Goal: Task Accomplishment & Management: Use online tool/utility

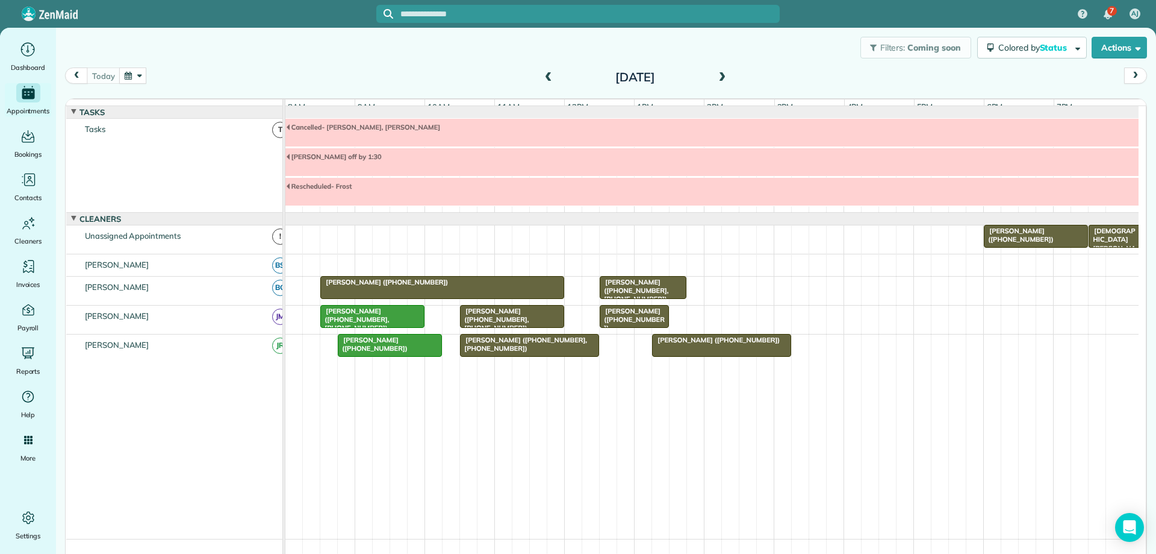
click at [493, 286] on div "[PERSON_NAME] ([PHONE_NUMBER])" at bounding box center [442, 282] width 237 height 8
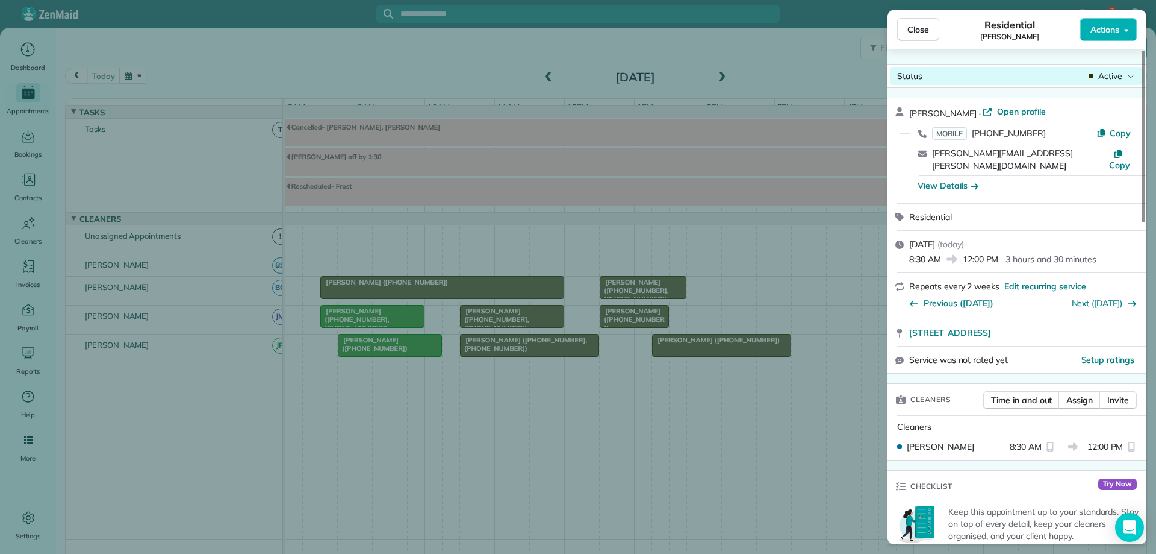
click at [1105, 78] on span "Active" at bounding box center [1111, 76] width 24 height 12
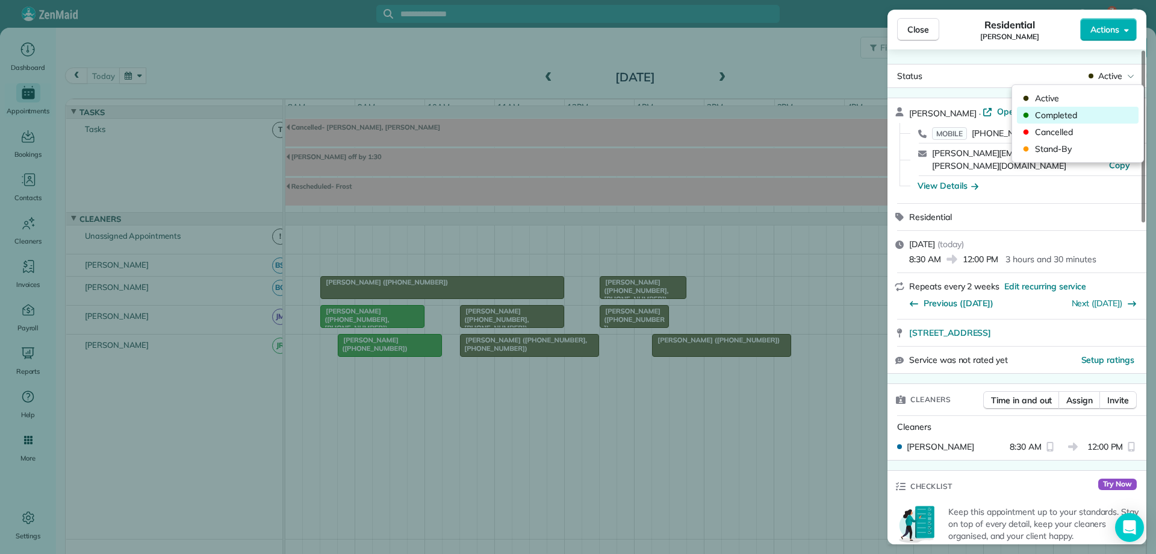
click at [1093, 116] on span "Completed" at bounding box center [1085, 115] width 101 height 12
click at [916, 29] on span "Close" at bounding box center [919, 29] width 22 height 12
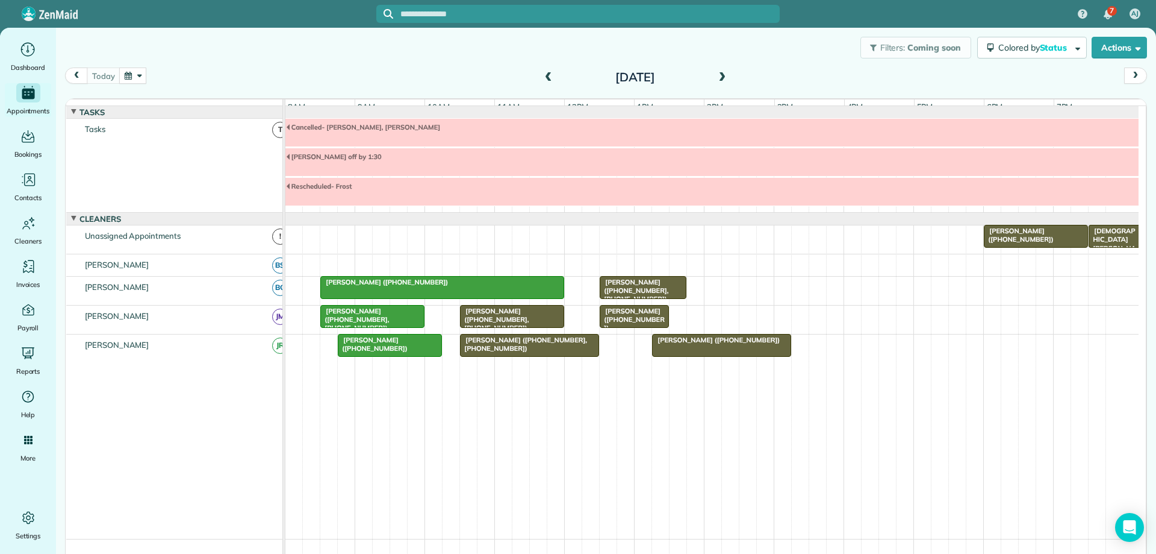
click at [516, 319] on div "[PERSON_NAME] ([PHONE_NUMBER], [PHONE_NUMBER])" at bounding box center [512, 320] width 97 height 26
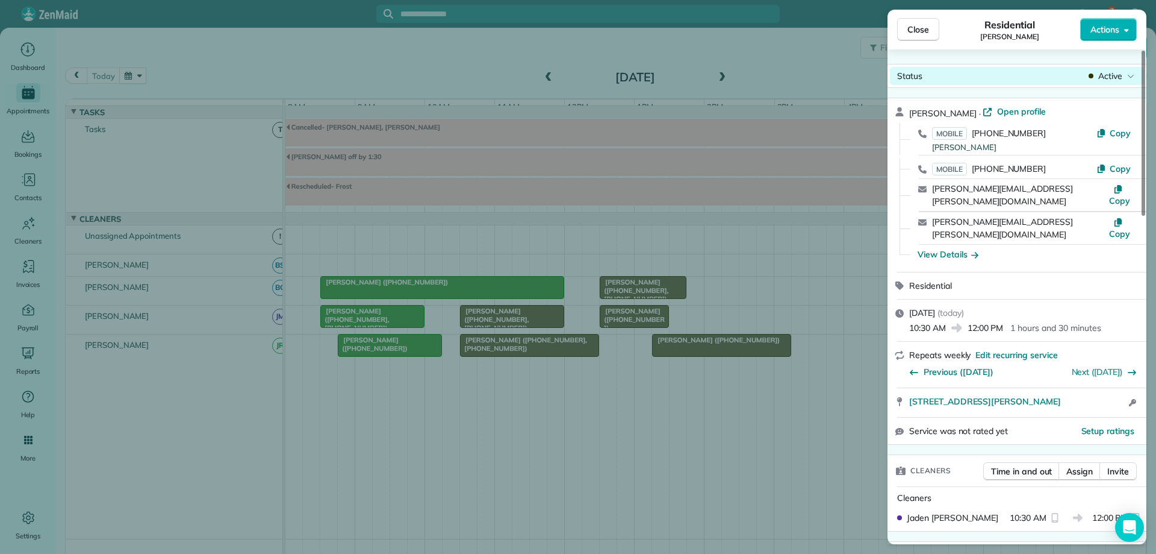
click at [1105, 73] on span "Active" at bounding box center [1111, 76] width 24 height 12
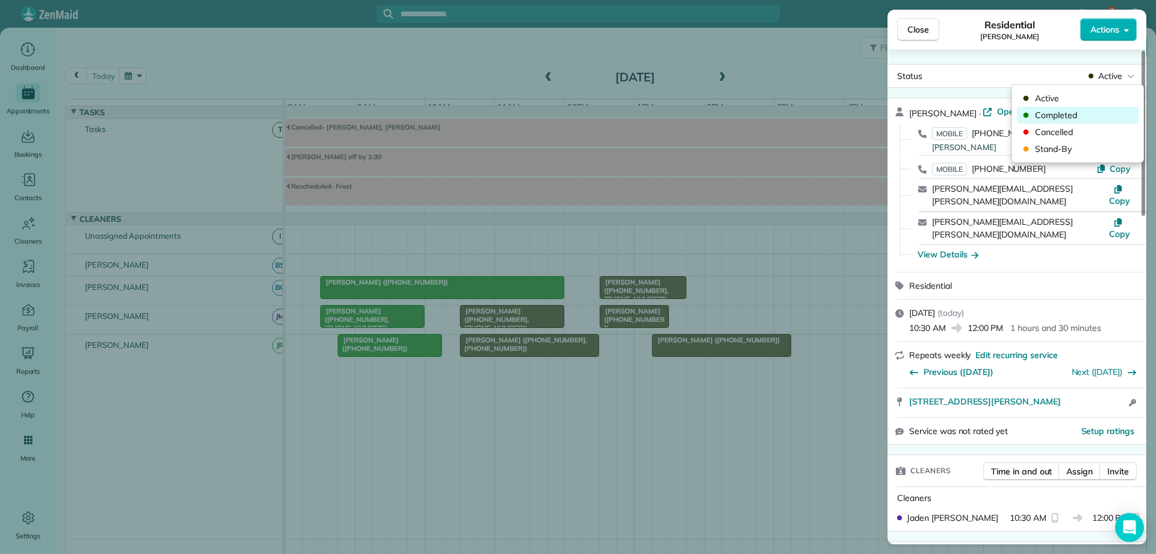
click at [1096, 108] on div "Completed" at bounding box center [1078, 115] width 122 height 17
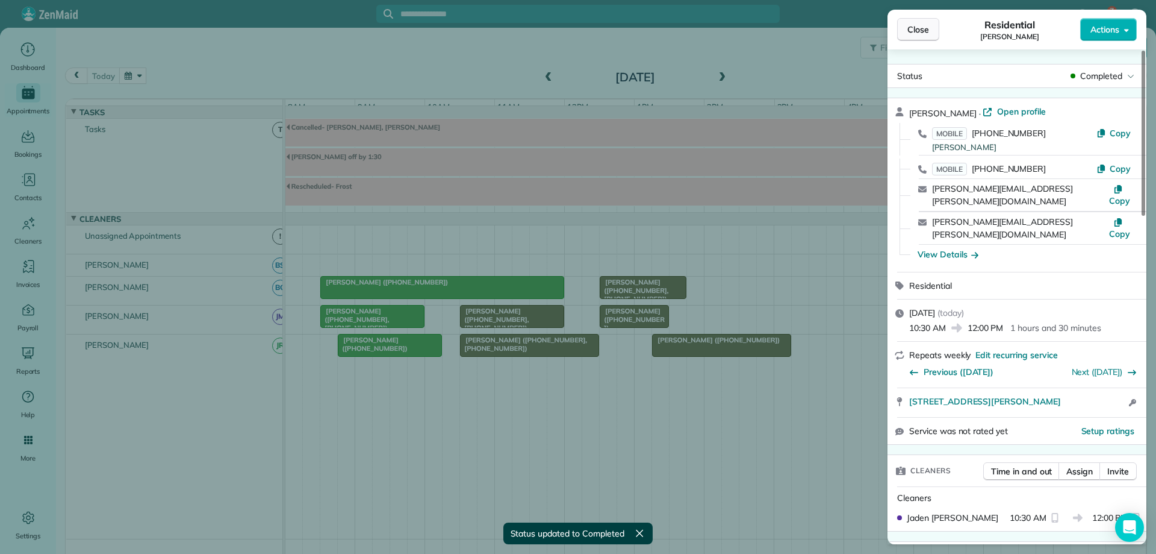
click at [926, 31] on span "Close" at bounding box center [919, 29] width 22 height 12
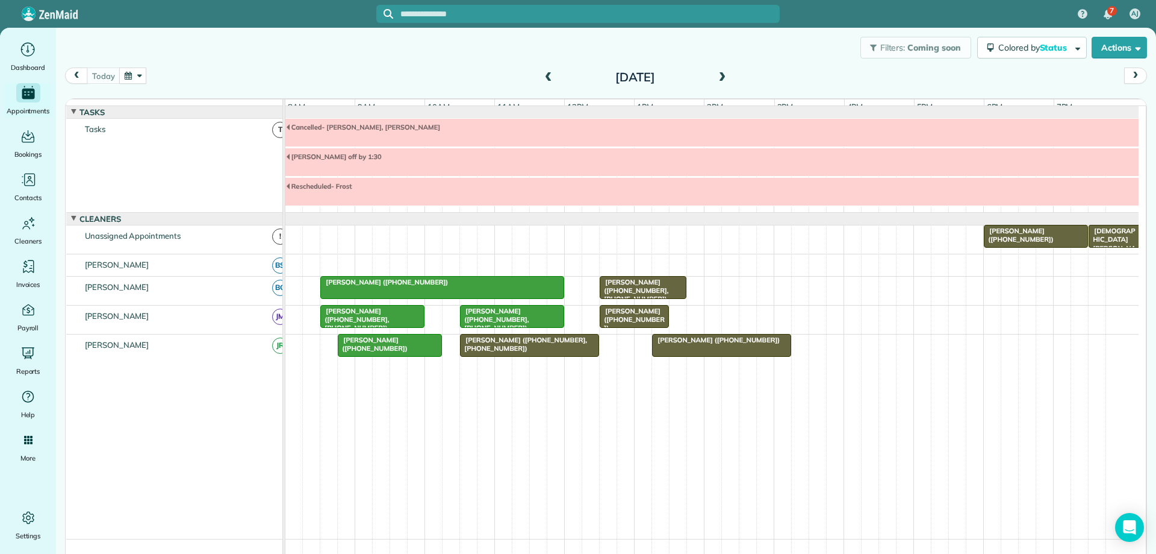
click at [716, 78] on span at bounding box center [722, 77] width 13 height 11
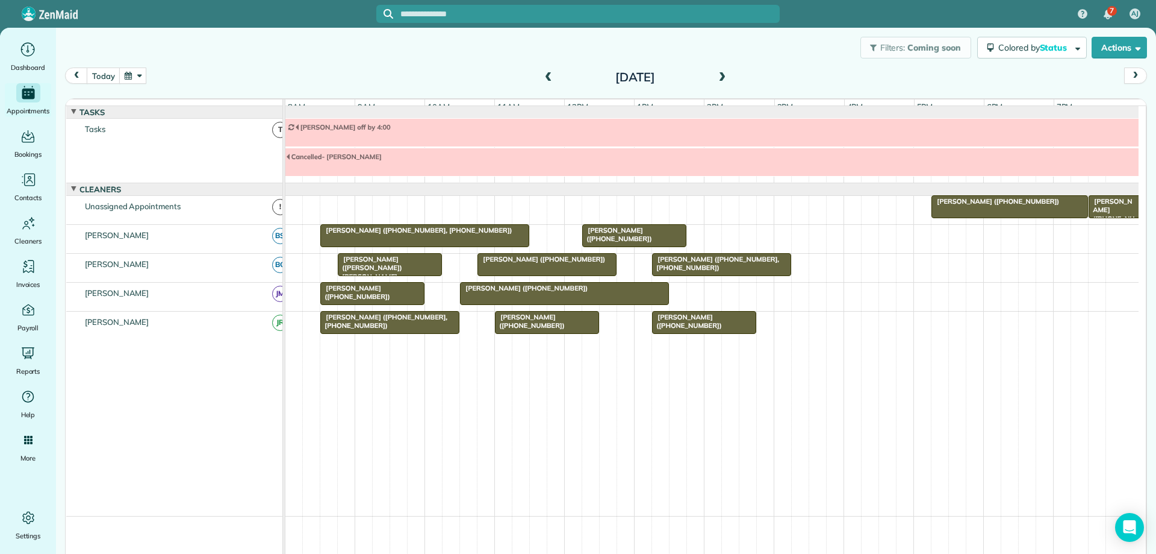
click at [716, 76] on span at bounding box center [722, 77] width 13 height 11
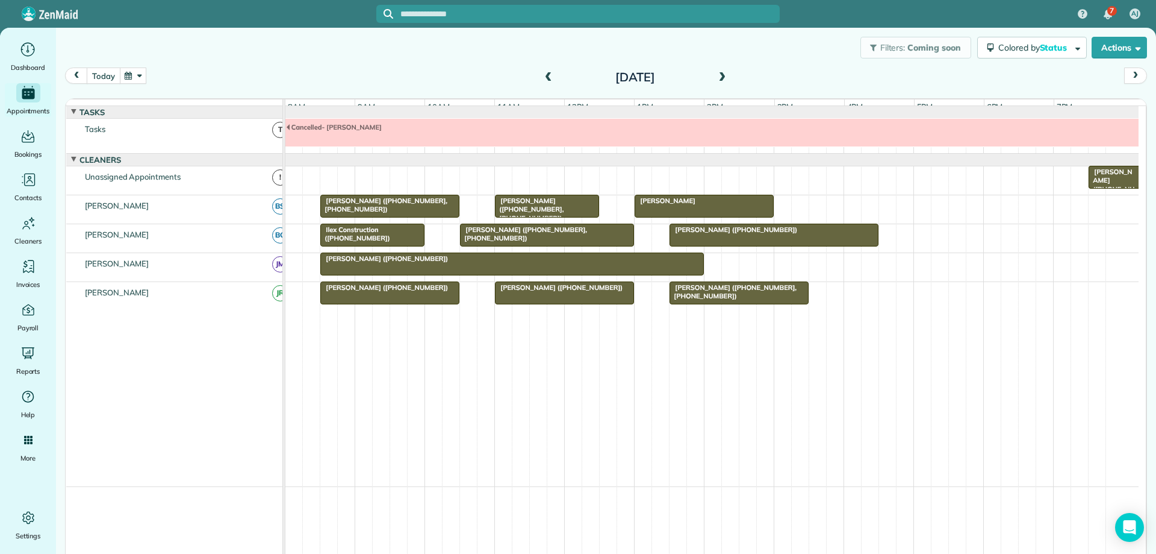
click at [111, 77] on button "today" at bounding box center [103, 75] width 33 height 16
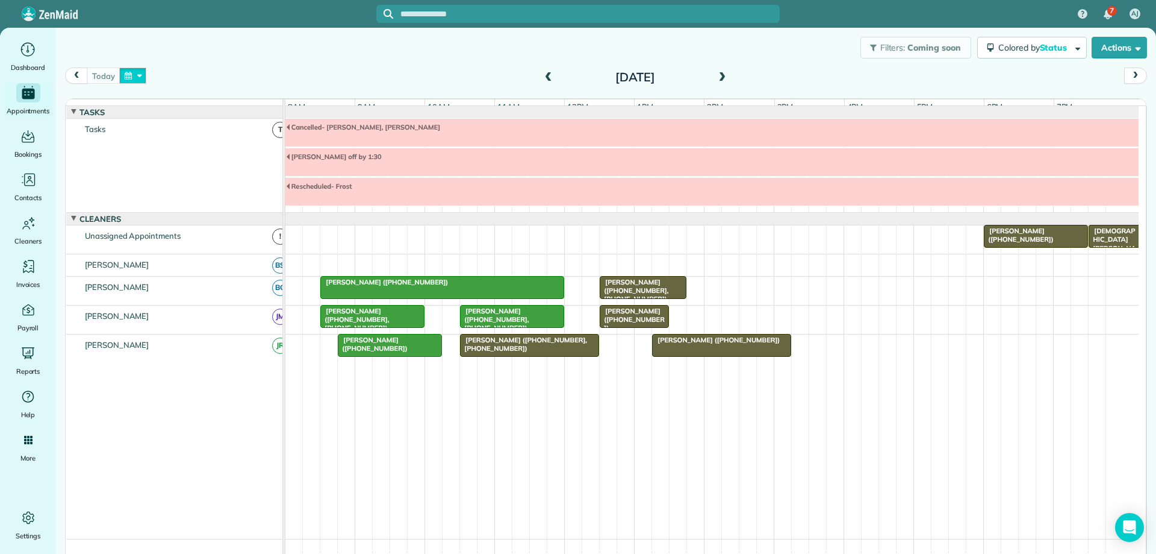
click at [125, 75] on button "button" at bounding box center [133, 75] width 28 height 16
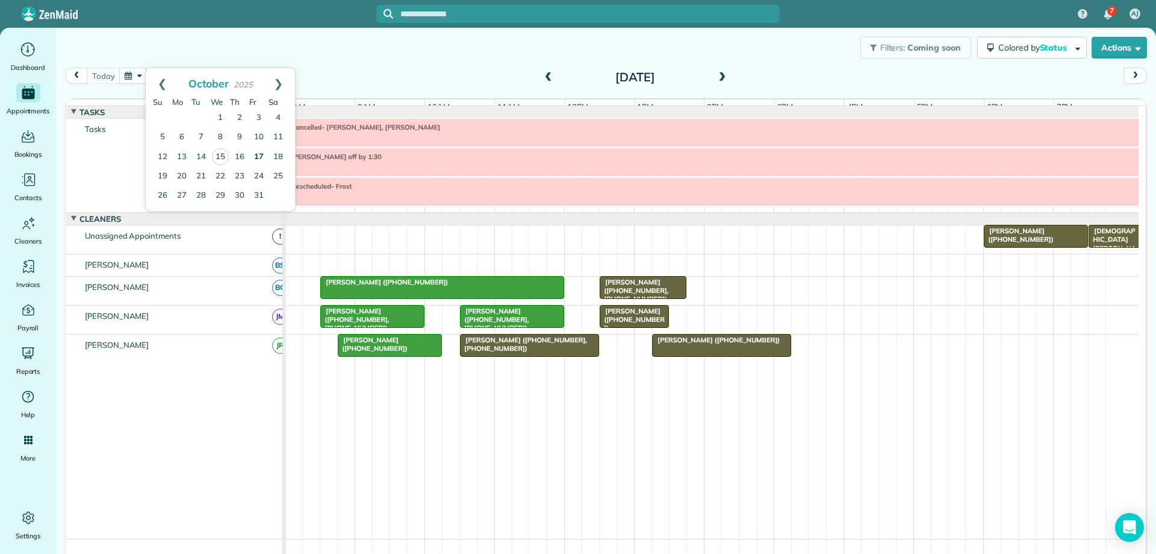
click at [260, 157] on link "17" at bounding box center [258, 157] width 19 height 19
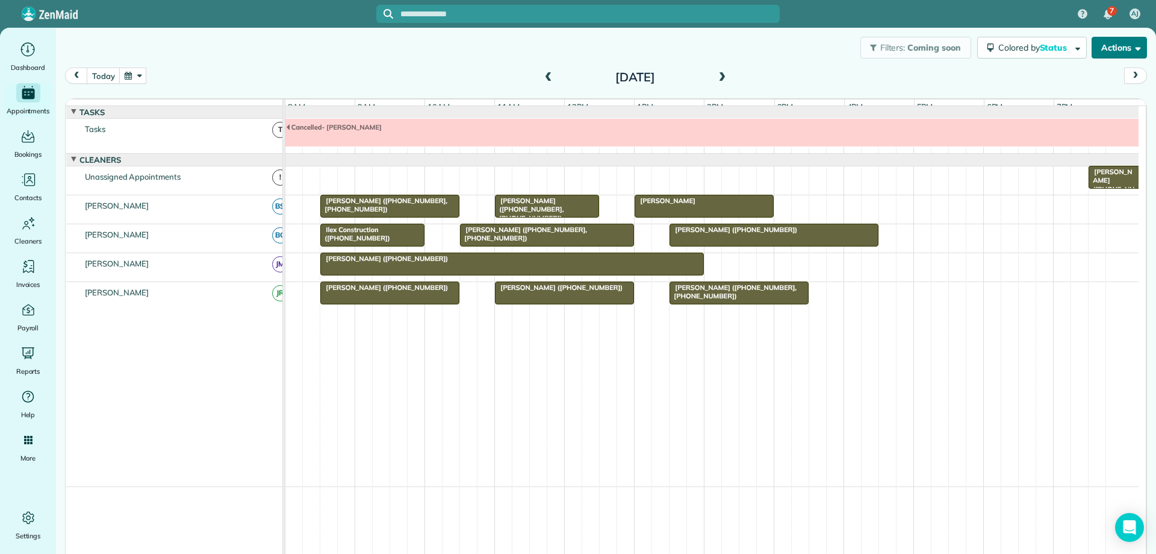
click at [1111, 46] on button "Actions" at bounding box center [1119, 48] width 55 height 22
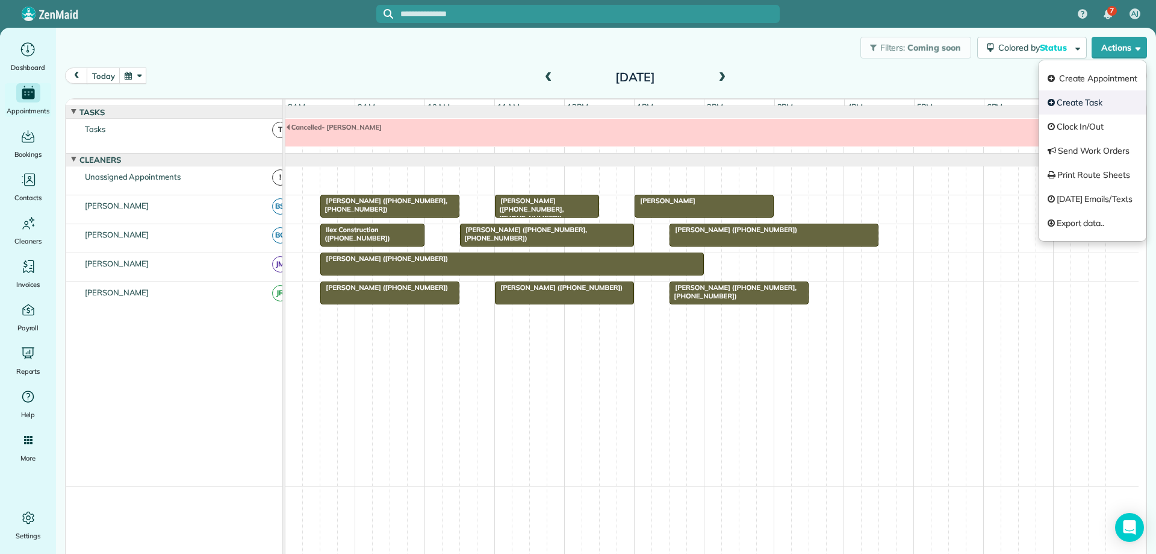
click at [1060, 101] on link "Create Task" at bounding box center [1093, 102] width 108 height 24
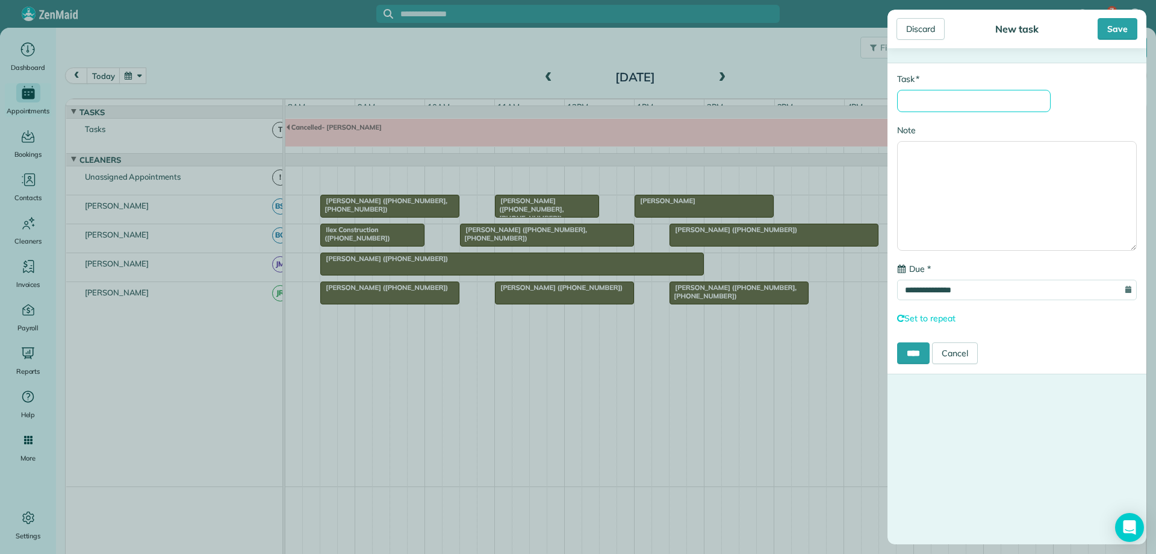
click at [970, 108] on input "* Task" at bounding box center [974, 101] width 154 height 22
type input "**********"
click at [1005, 293] on input "**********" at bounding box center [1017, 289] width 240 height 20
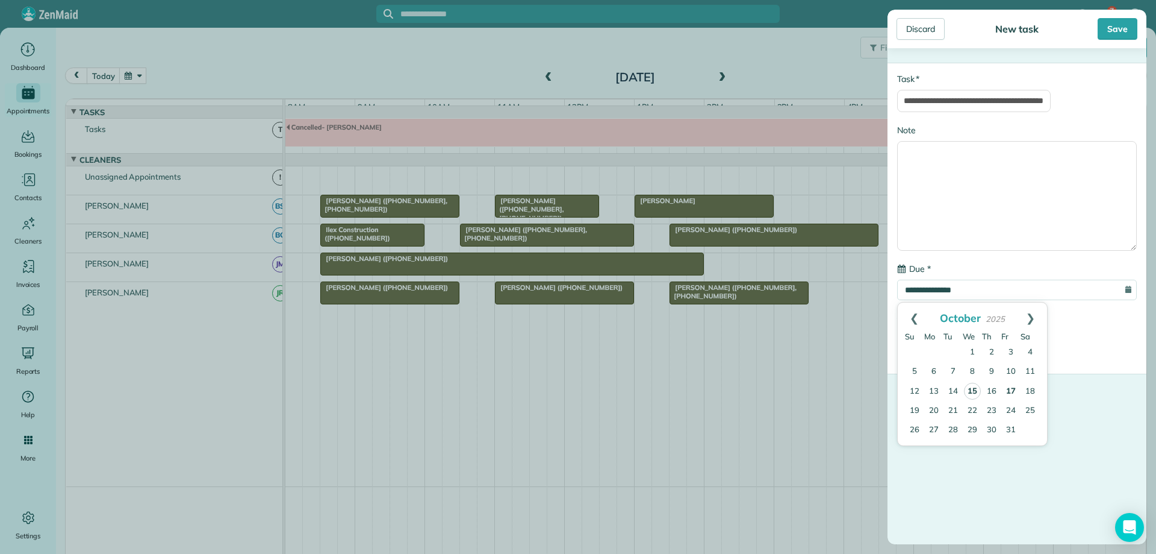
click at [1009, 388] on link "17" at bounding box center [1011, 391] width 19 height 19
type input "**********"
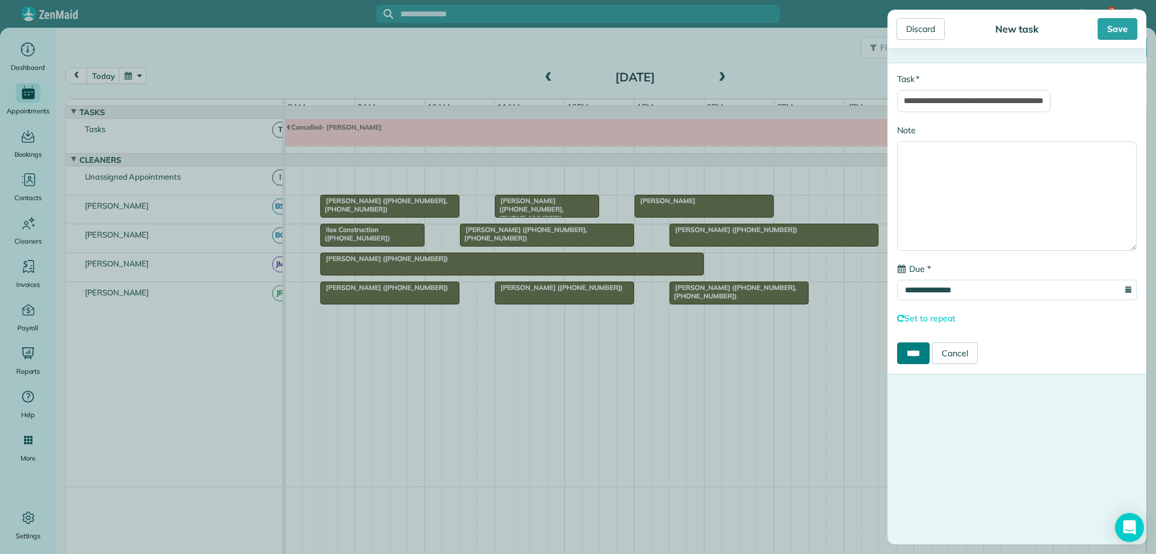
click at [920, 351] on input "****" at bounding box center [913, 353] width 33 height 22
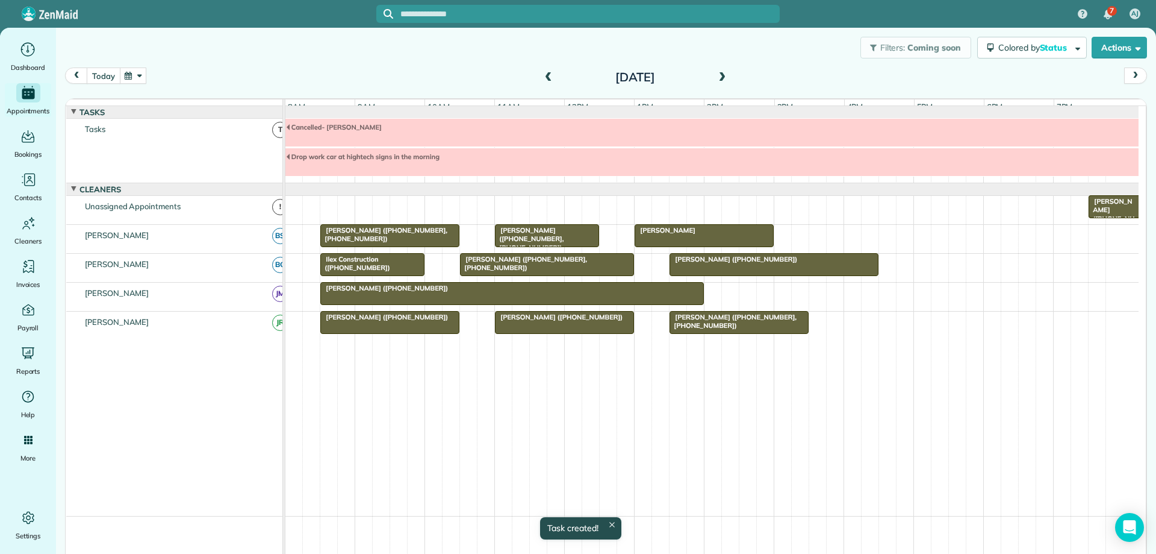
click at [104, 75] on button "today" at bounding box center [103, 75] width 33 height 16
